Goal: Task Accomplishment & Management: Manage account settings

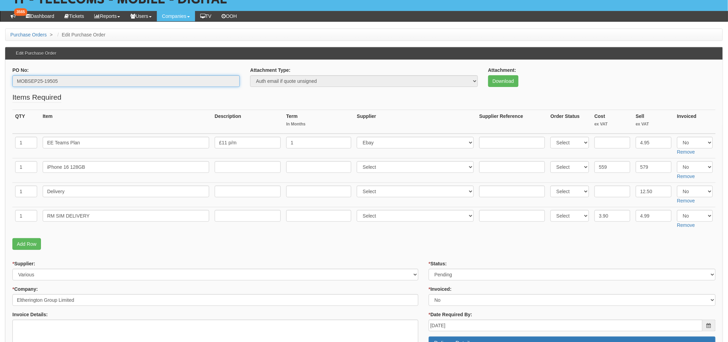
scroll to position [153, 0]
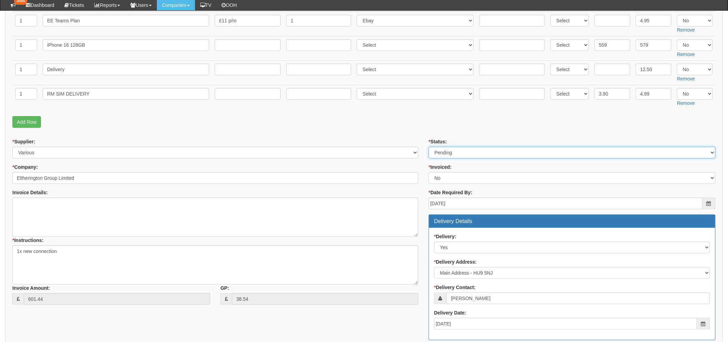
click at [458, 148] on select "Select Approved Completed Delivered Invoiced Ordered Ordered to site Part Order…" at bounding box center [572, 153] width 287 height 12
select select "2"
click at [429, 147] on select "Select Approved Completed Delivered Invoiced Ordered Ordered to site Part Order…" at bounding box center [572, 153] width 287 height 12
click at [412, 133] on form "PO No: MOBSEP25-19505 Attachment Type: Select Signed Quote Auth email if quote …" at bounding box center [363, 214] width 703 height 539
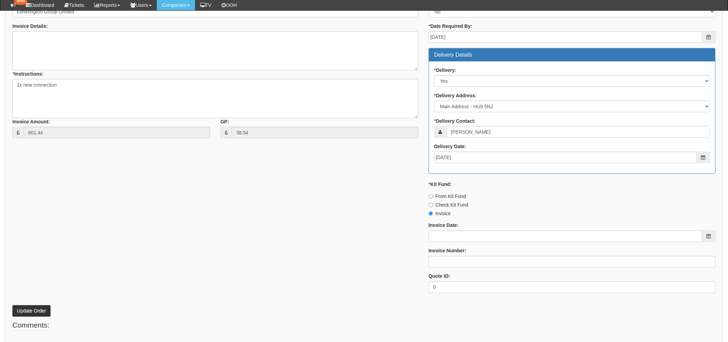
scroll to position [350, 0]
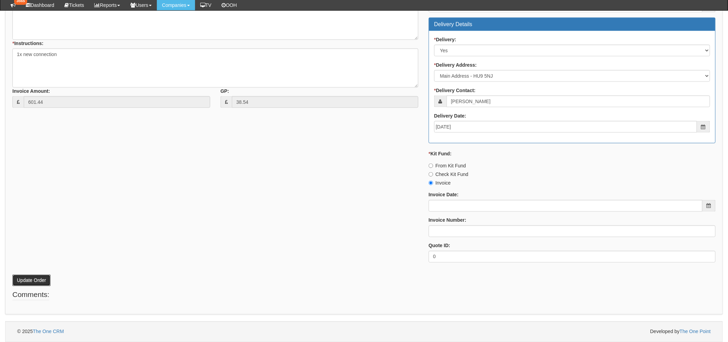
click at [40, 279] on button "Update Order" at bounding box center [31, 281] width 38 height 12
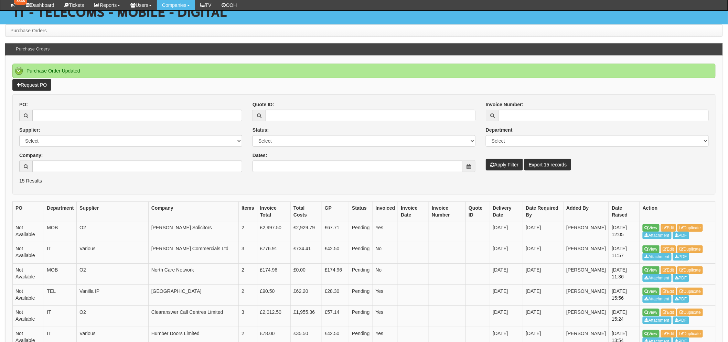
scroll to position [115, 0]
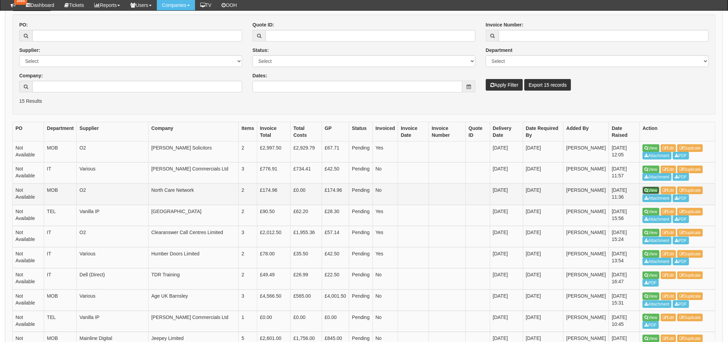
click at [651, 191] on link "View" at bounding box center [650, 191] width 17 height 8
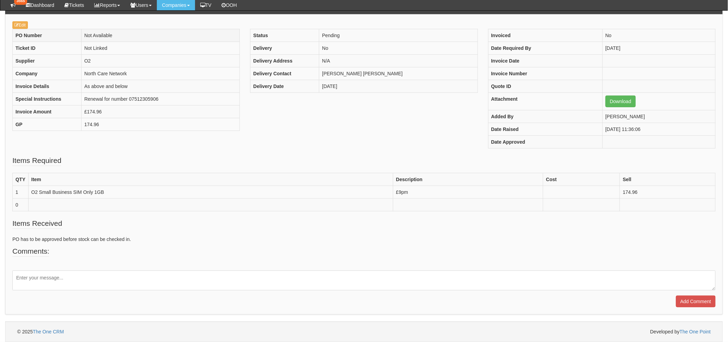
scroll to position [76, 0]
click at [24, 23] on link "Edit" at bounding box center [19, 25] width 15 height 8
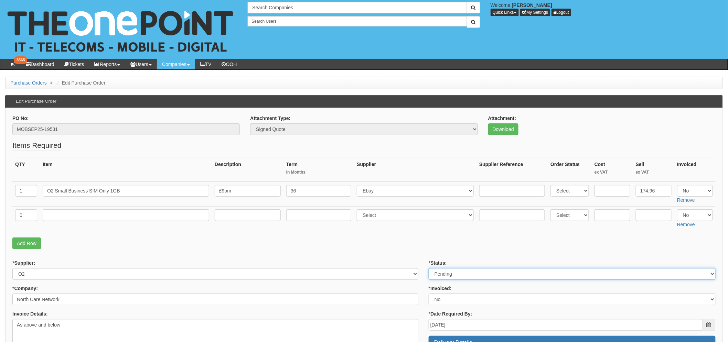
click at [460, 274] on select "Select Approved Completed Delivered Invoiced Ordered Ordered to site Part Order…" at bounding box center [572, 274] width 287 height 12
select select "2"
click at [429, 268] on select "Select Approved Completed Delivered Invoiced Ordered Ordered to site Part Order…" at bounding box center [572, 274] width 287 height 12
drag, startPoint x: 401, startPoint y: 227, endPoint x: 391, endPoint y: 234, distance: 12.4
click at [401, 227] on td "Select 123 REG.co.uk 1Password 3 4Gon AA Jones Electric Ltd Abzorb Access Group…" at bounding box center [415, 218] width 122 height 24
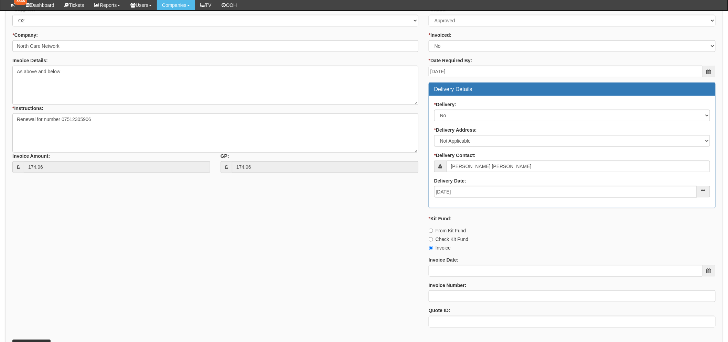
scroll to position [301, 0]
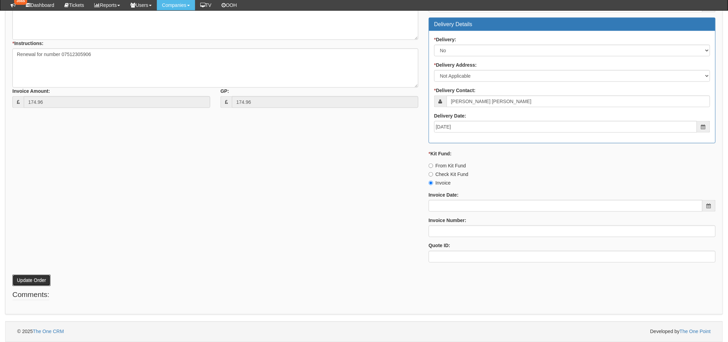
click at [30, 282] on button "Update Order" at bounding box center [31, 281] width 38 height 12
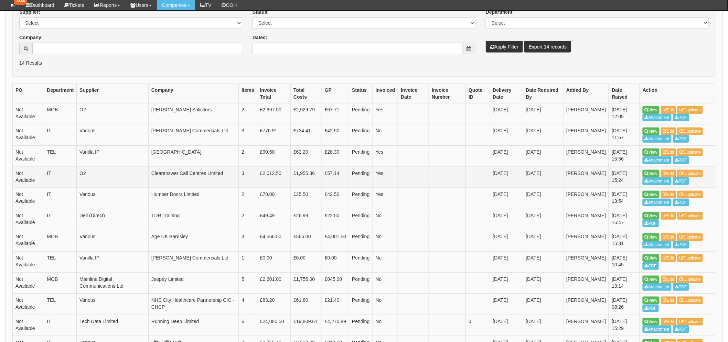
scroll to position [152, 0]
click at [651, 109] on link "View" at bounding box center [650, 111] width 17 height 8
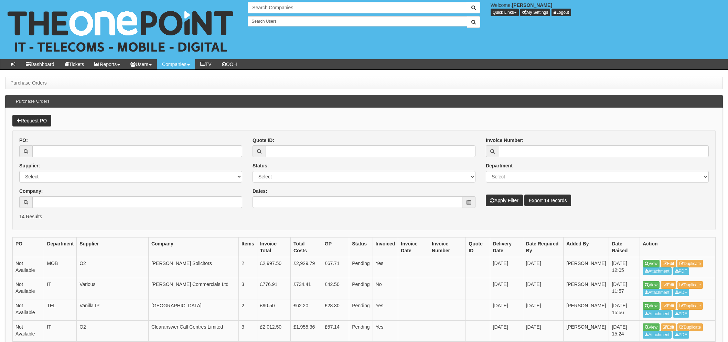
scroll to position [153, 0]
